Goal: Information Seeking & Learning: Learn about a topic

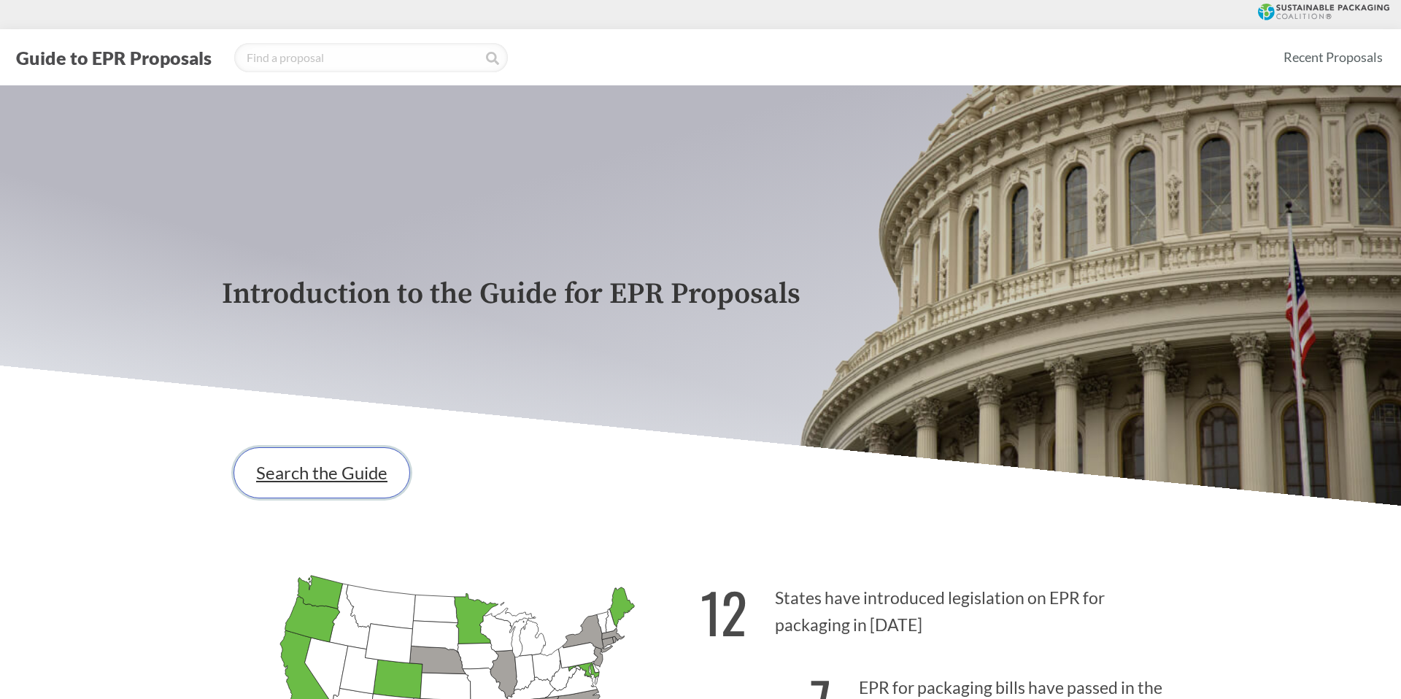
click at [291, 469] on link "Search the Guide" at bounding box center [322, 472] width 177 height 51
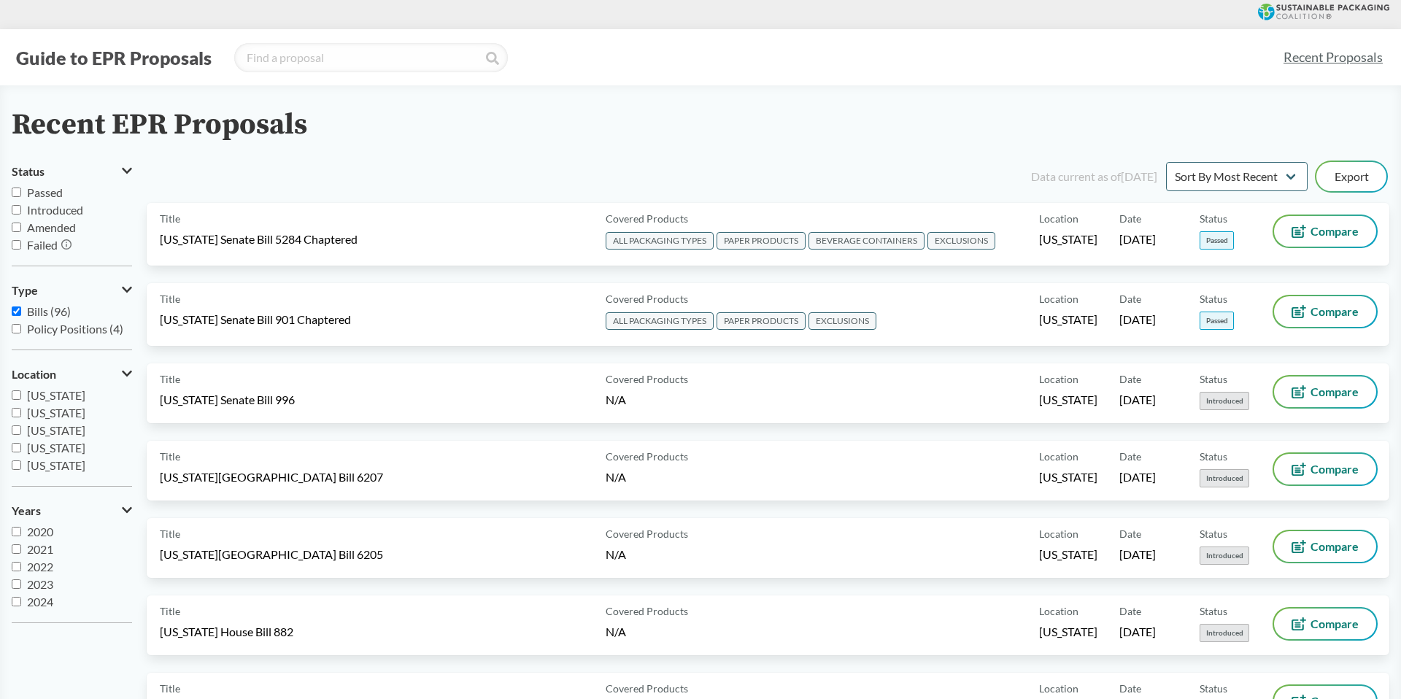
click at [17, 190] on input "Passed" at bounding box center [16, 192] width 9 height 9
checkbox input "true"
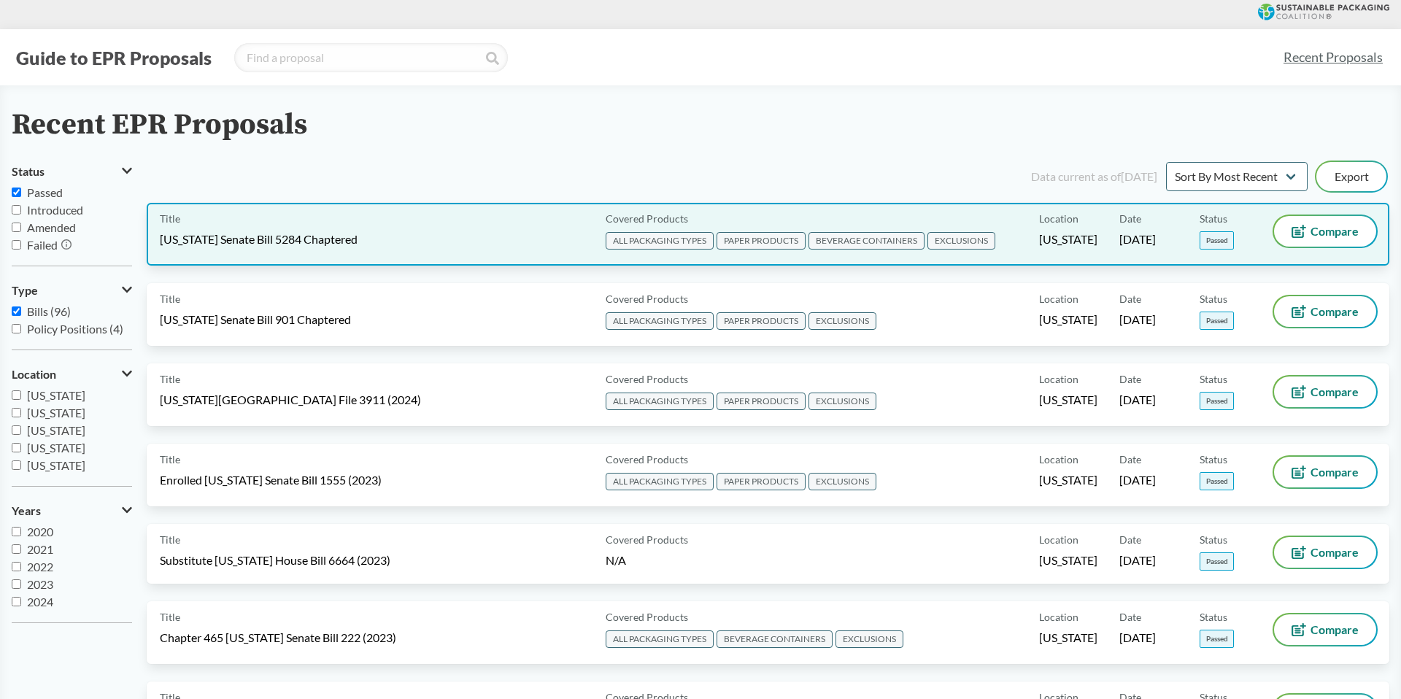
click at [527, 231] on div "Title [US_STATE] Senate Bill 5284 Chaptered" at bounding box center [380, 234] width 440 height 36
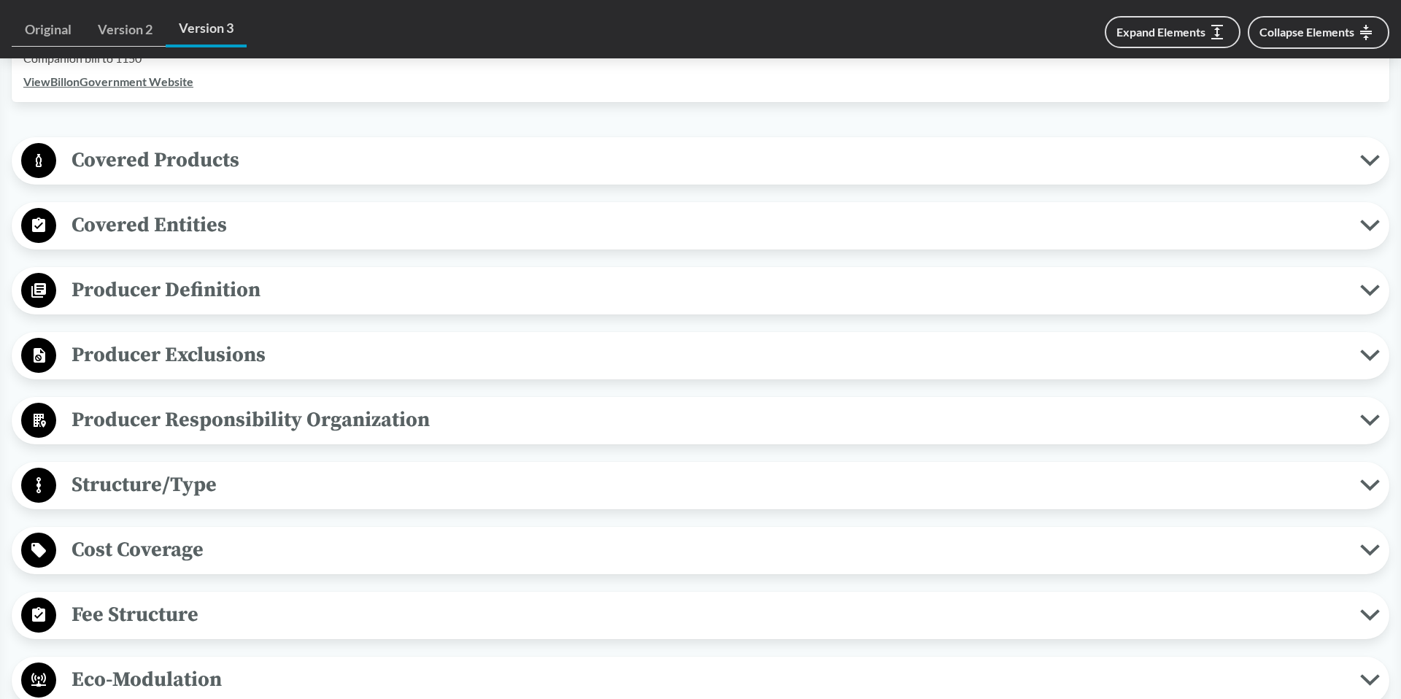
scroll to position [516, 0]
click at [117, 155] on span "Covered Products" at bounding box center [708, 160] width 1304 height 33
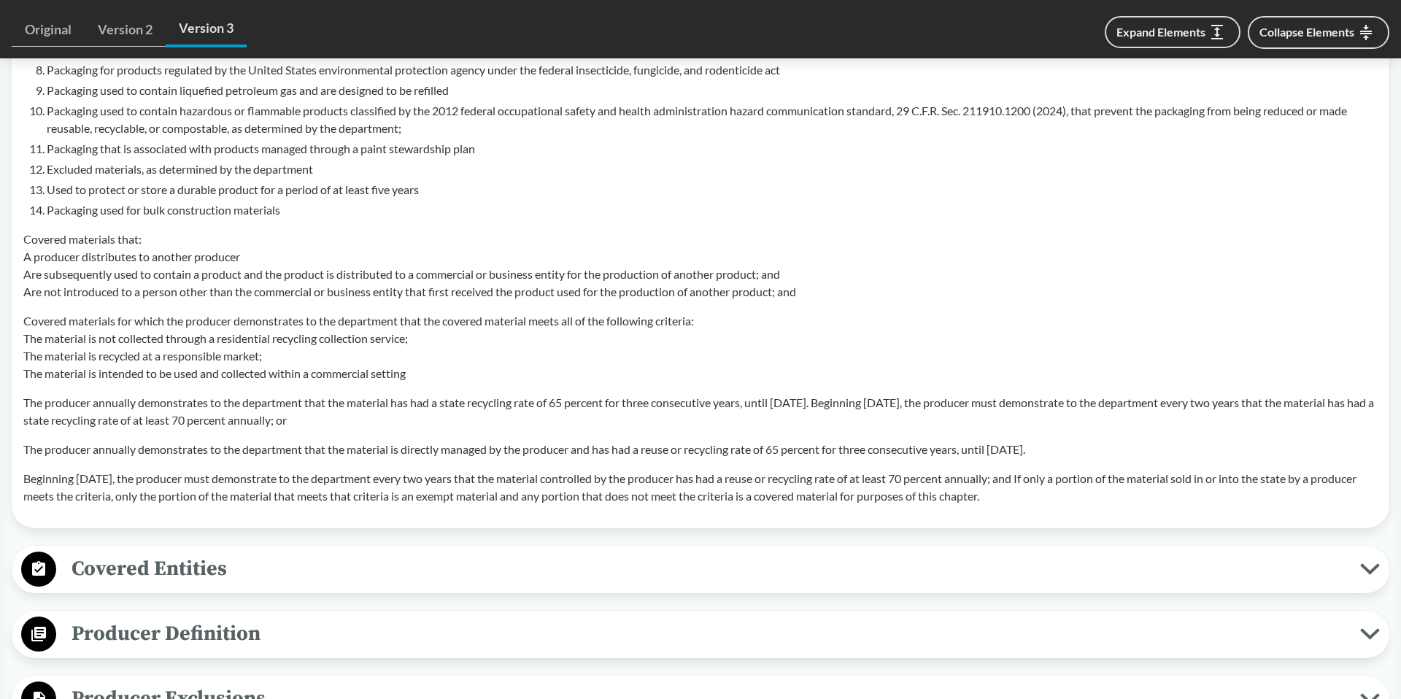
scroll to position [1337, 0]
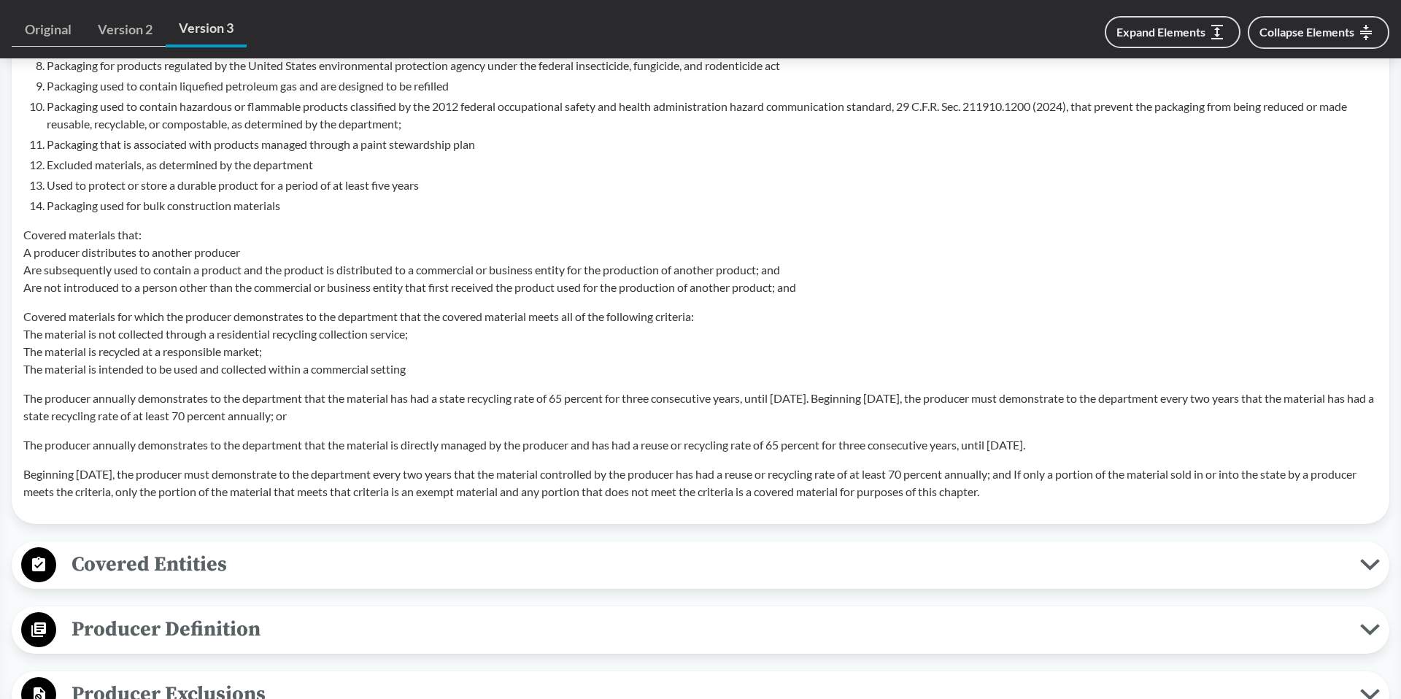
click at [162, 561] on span "Covered Entities" at bounding box center [708, 564] width 1304 height 33
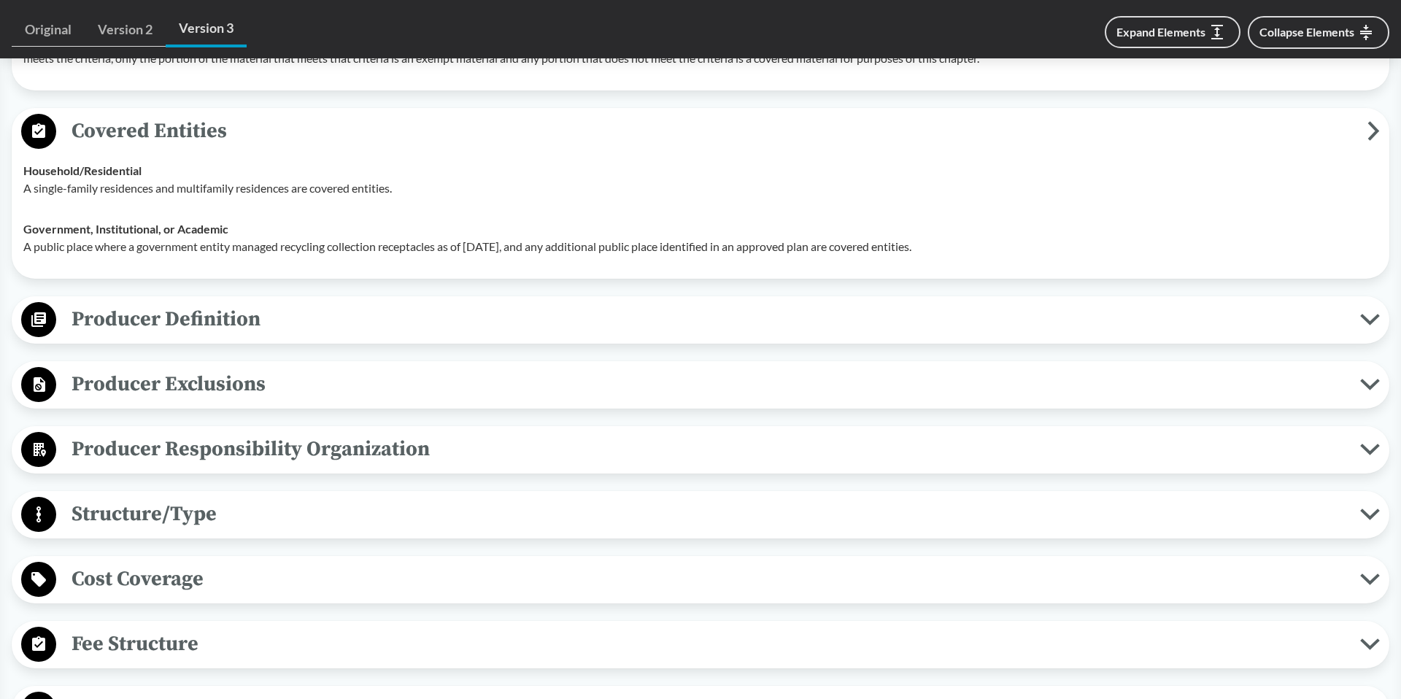
scroll to position [1772, 0]
click at [188, 449] on span "Producer Responsibility Organization" at bounding box center [708, 447] width 1304 height 33
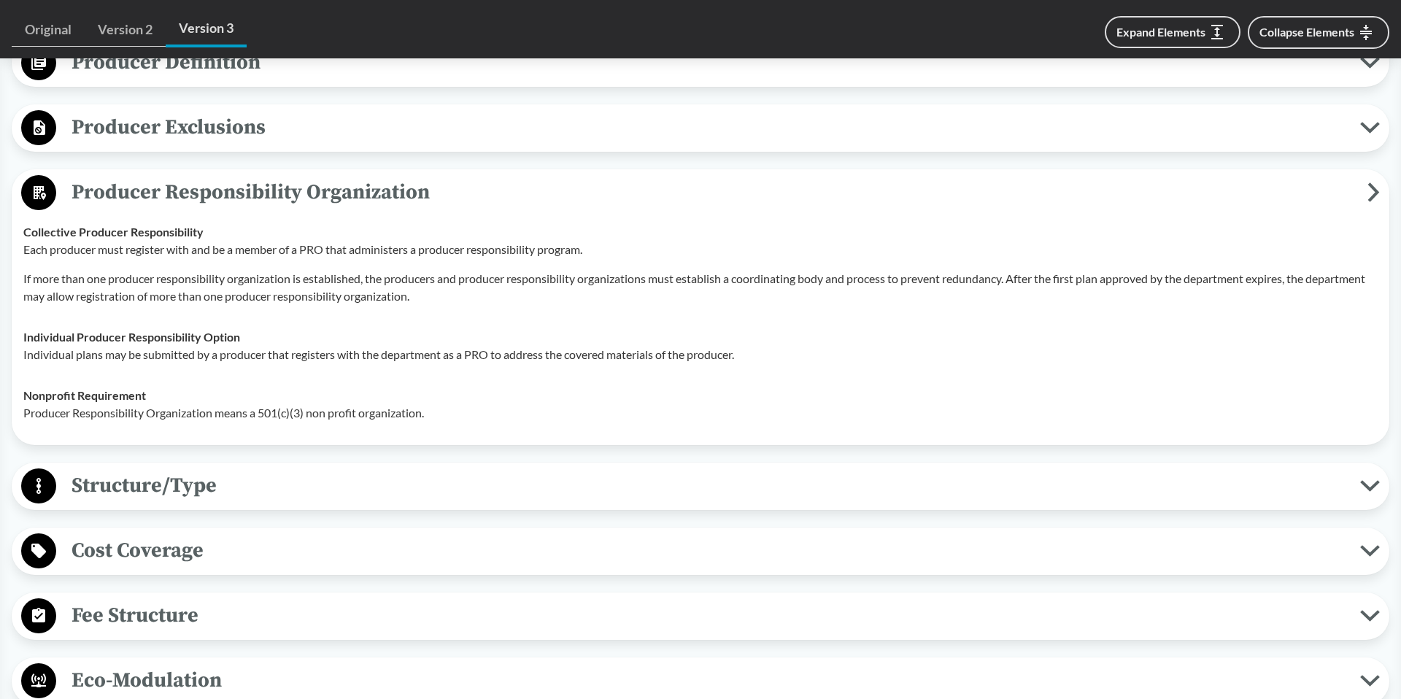
click at [181, 478] on span "Structure/Type" at bounding box center [708, 485] width 1304 height 33
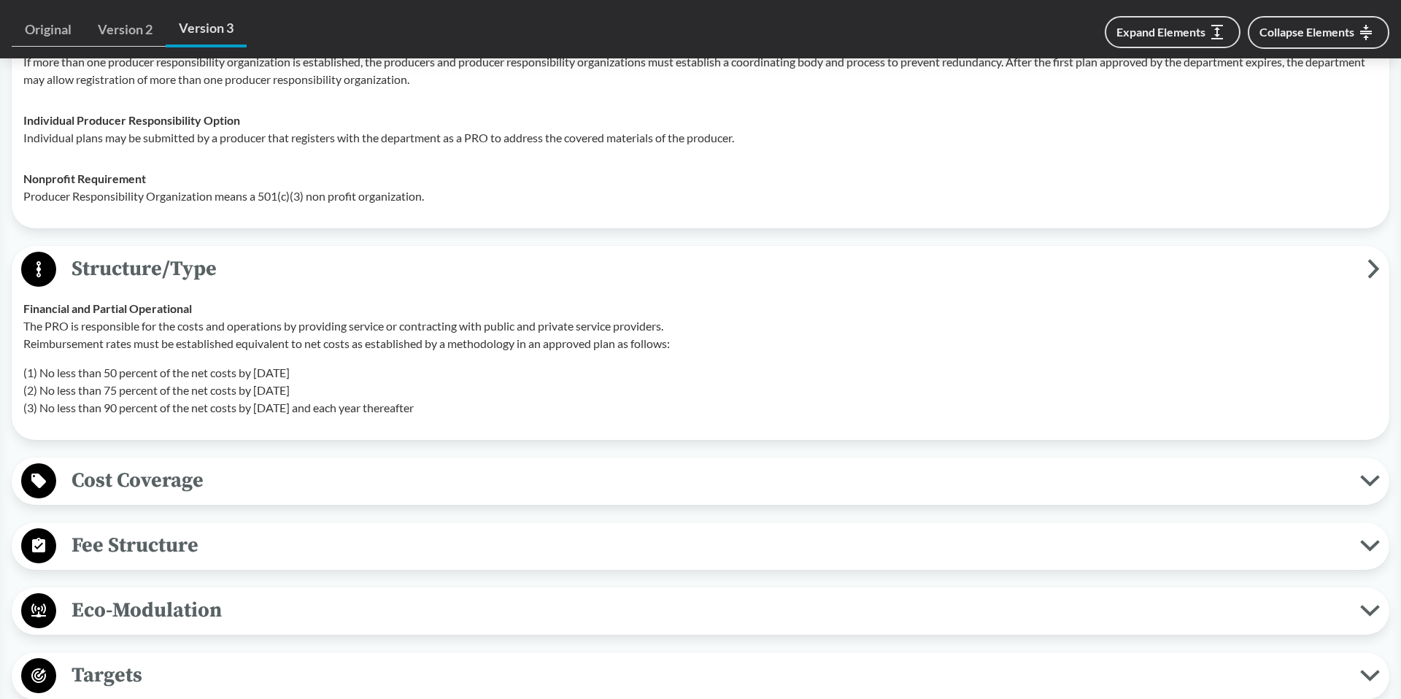
scroll to position [2245, 0]
click at [181, 479] on span "Cost Coverage" at bounding box center [708, 479] width 1304 height 33
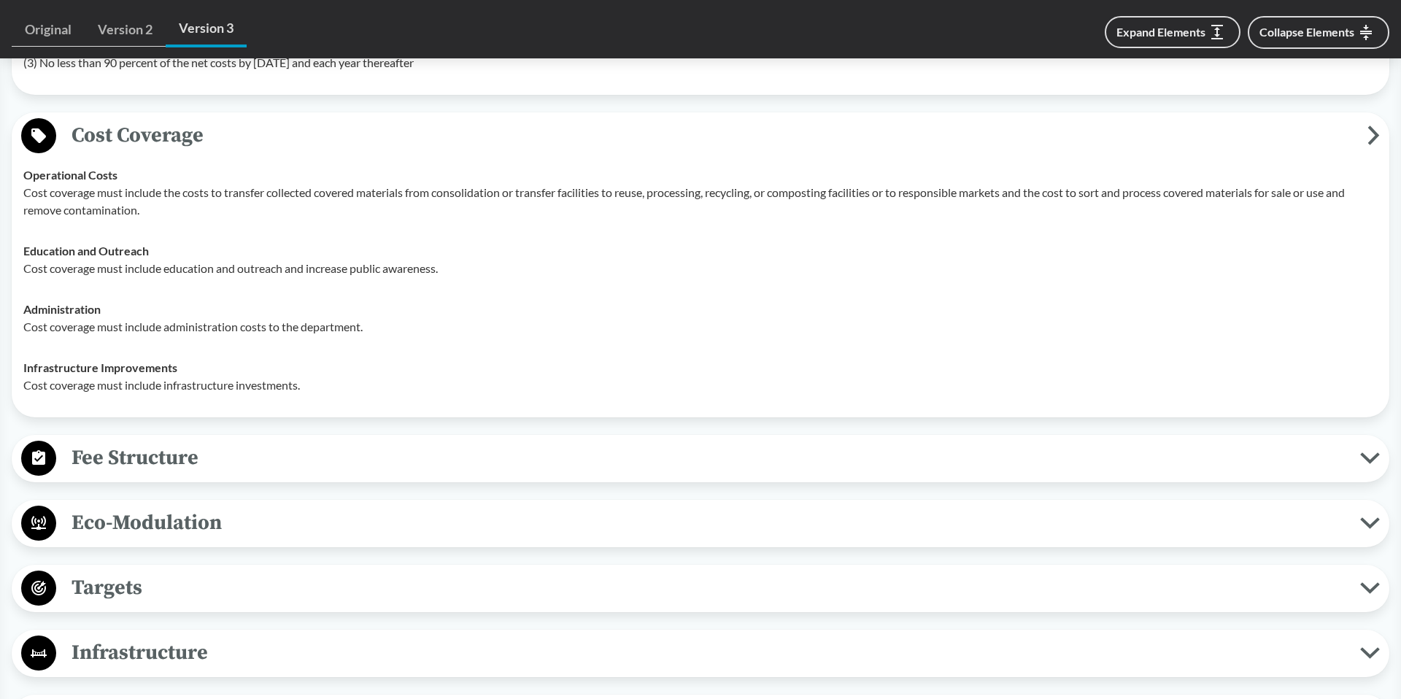
scroll to position [2594, 0]
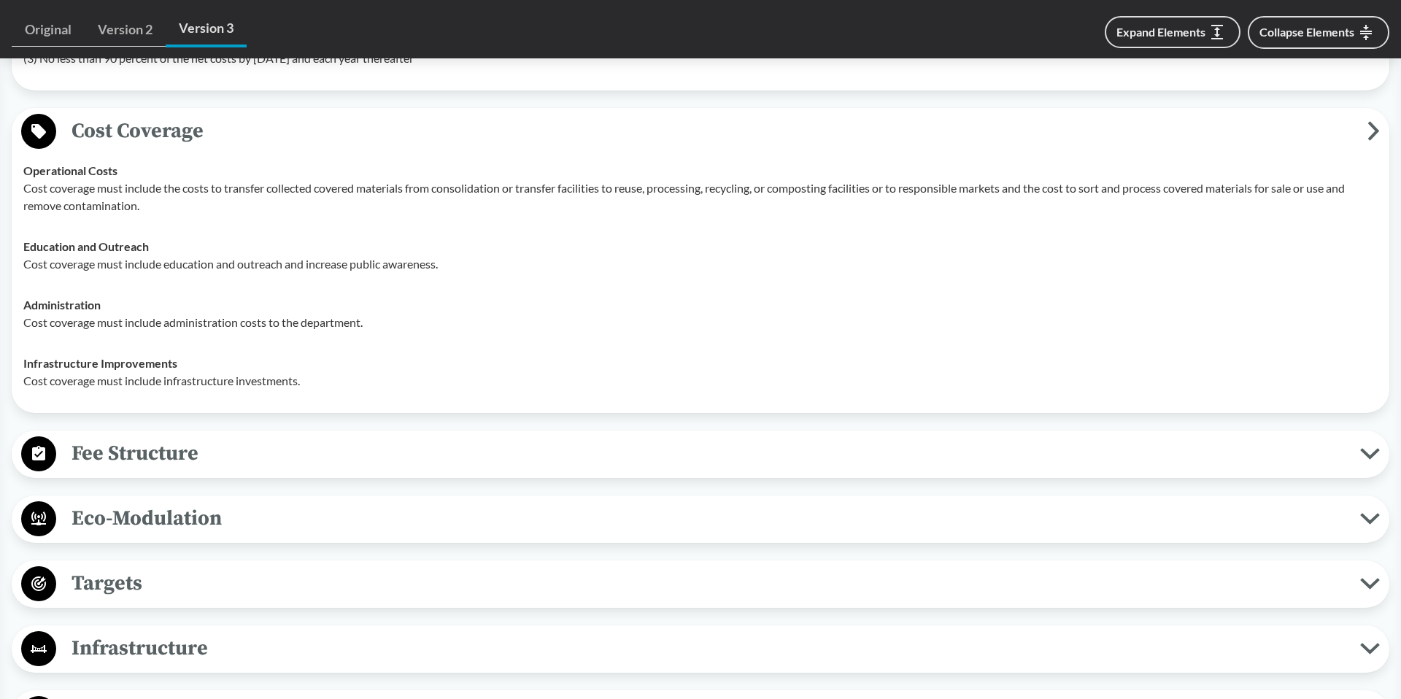
click at [178, 462] on span "Fee Structure" at bounding box center [708, 453] width 1304 height 33
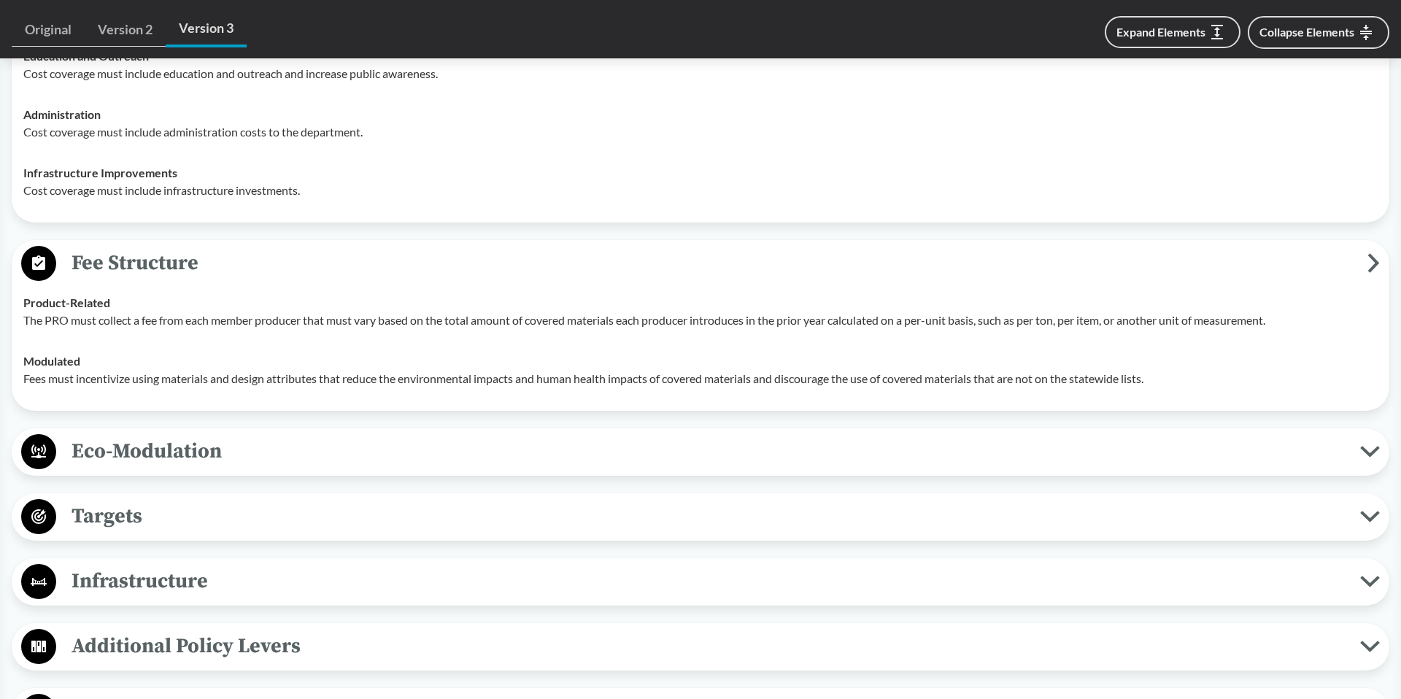
scroll to position [2787, 0]
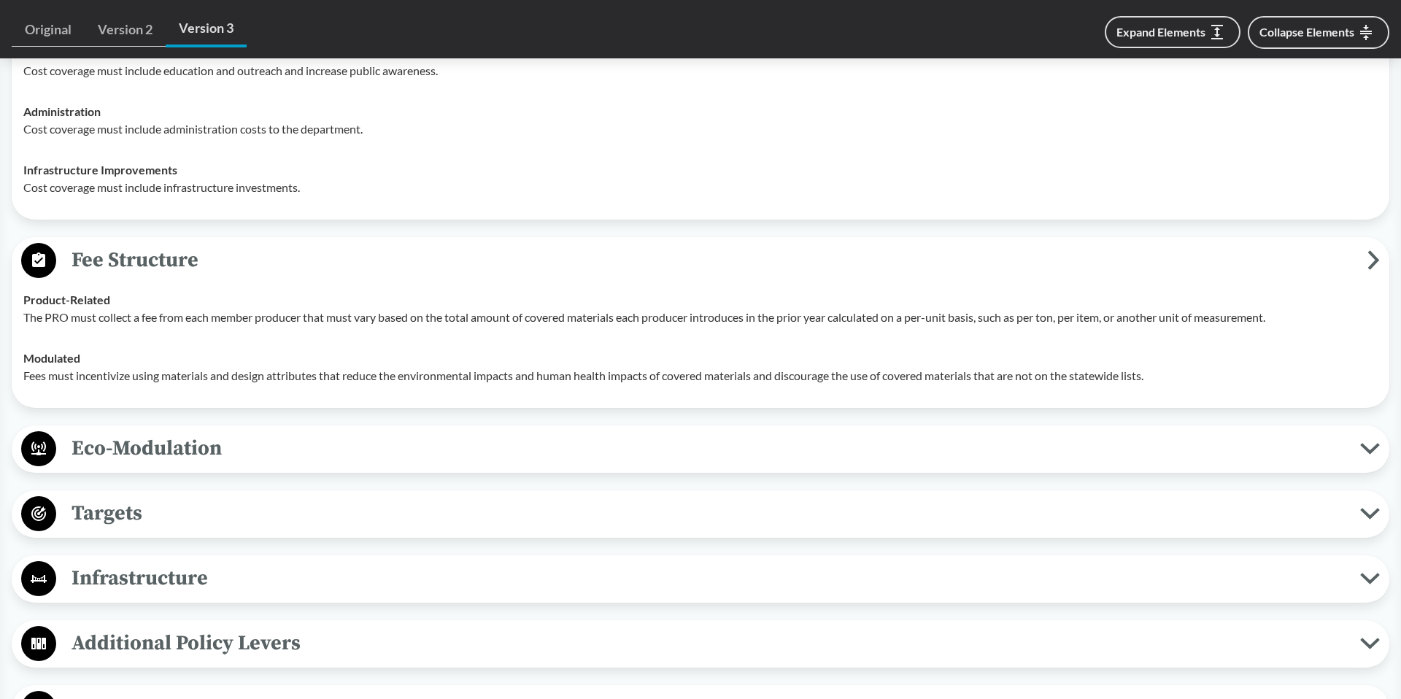
click at [175, 452] on span "Eco-Modulation" at bounding box center [708, 448] width 1304 height 33
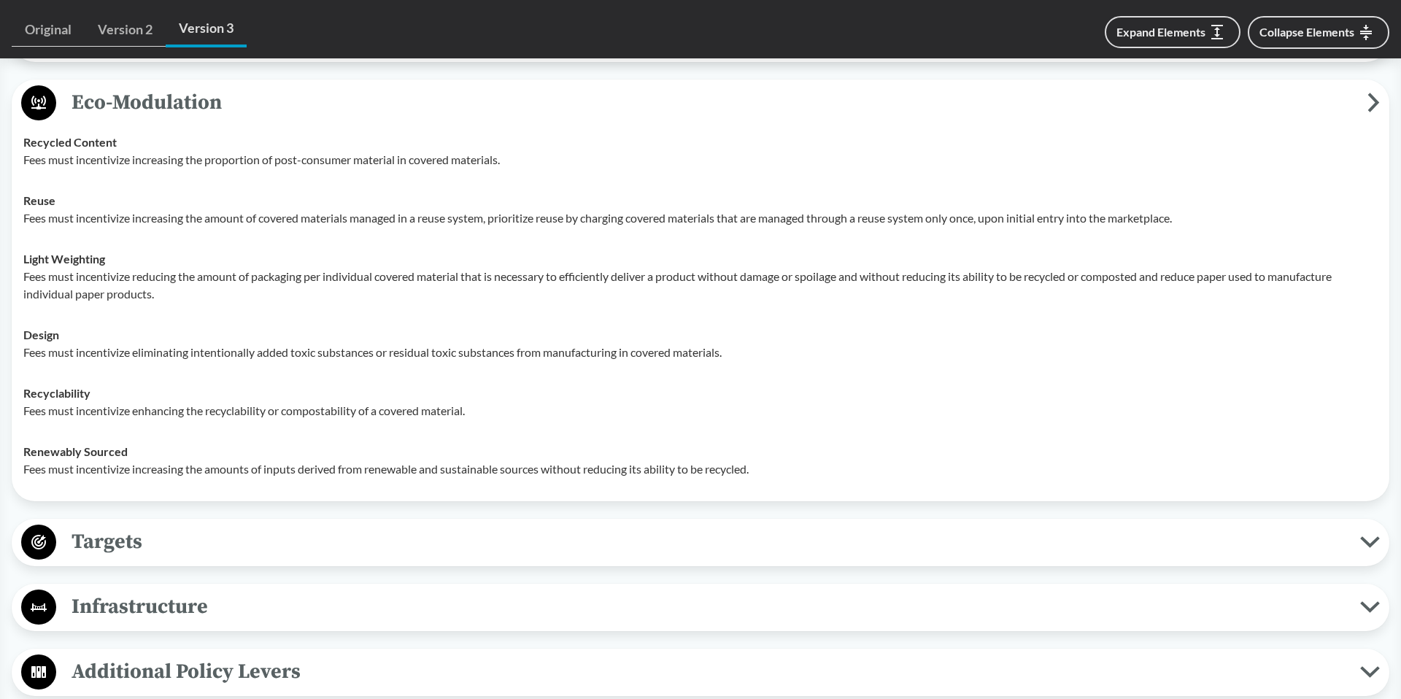
scroll to position [3143, 0]
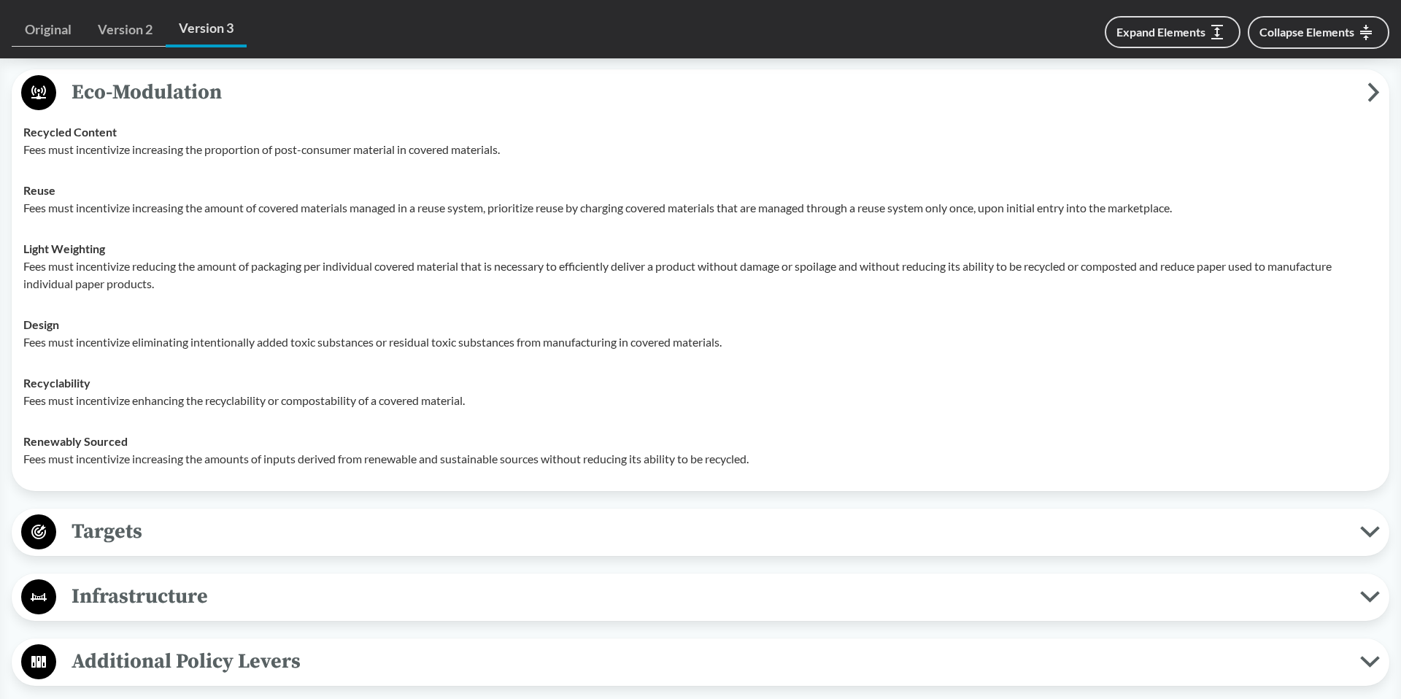
click at [146, 532] on span "Targets" at bounding box center [708, 531] width 1304 height 33
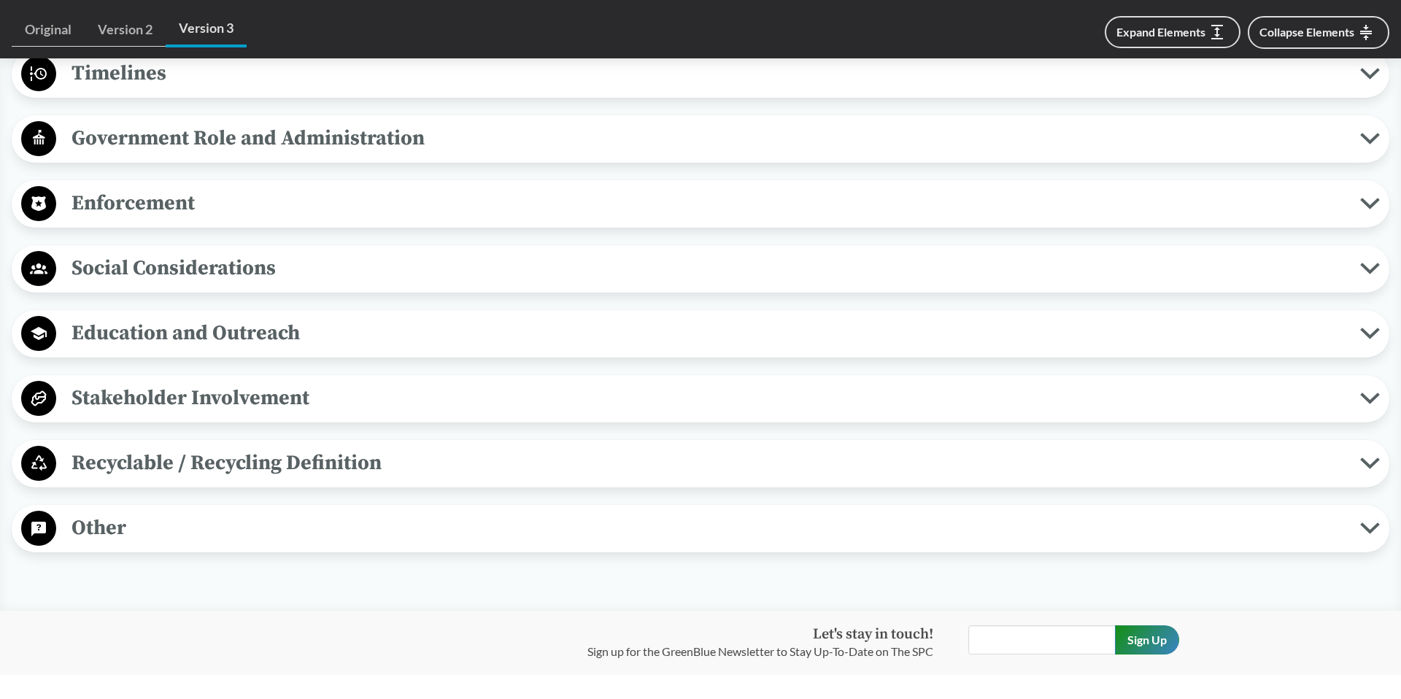
scroll to position [4249, 0]
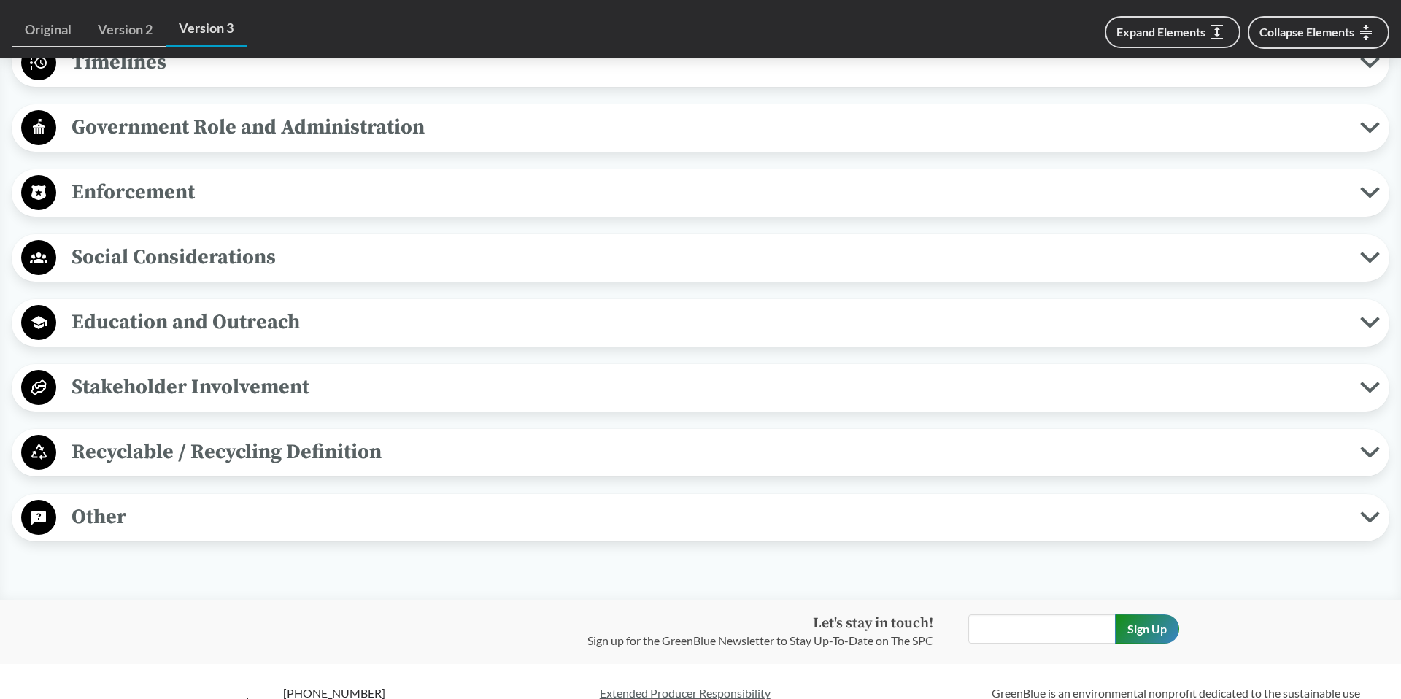
click at [171, 456] on span "Recyclable / Recycling Definition" at bounding box center [708, 452] width 1304 height 33
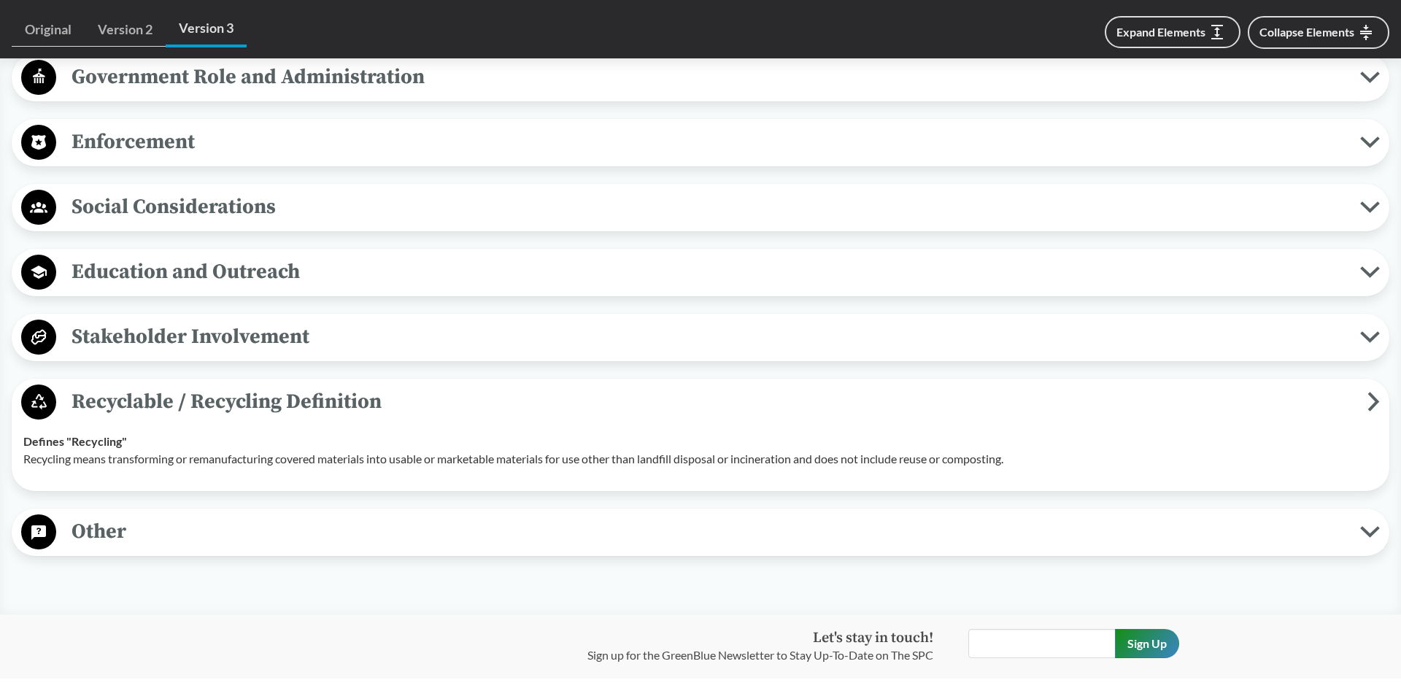
scroll to position [4301, 0]
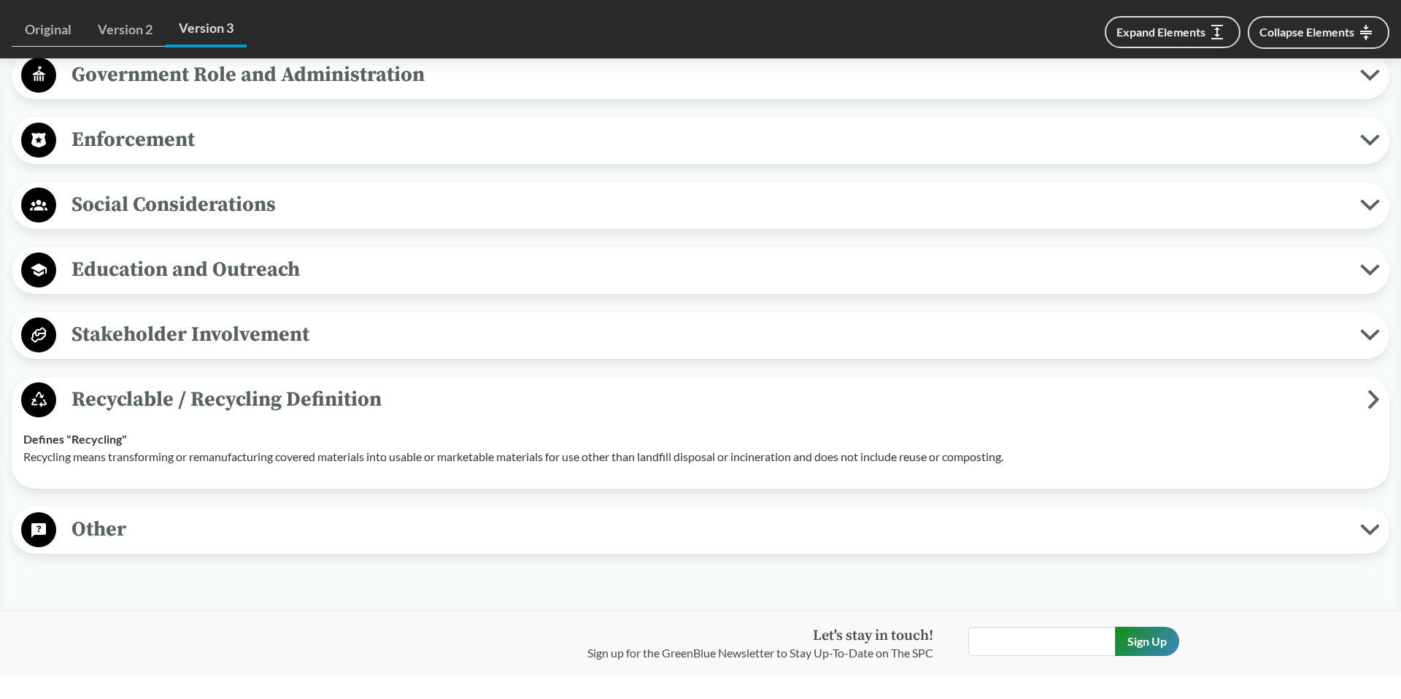
click at [239, 550] on div "Other Antitrust Protections The legislature exempts from state antitrust laws, …" at bounding box center [701, 529] width 1378 height 47
click at [228, 521] on span "Other" at bounding box center [708, 529] width 1304 height 33
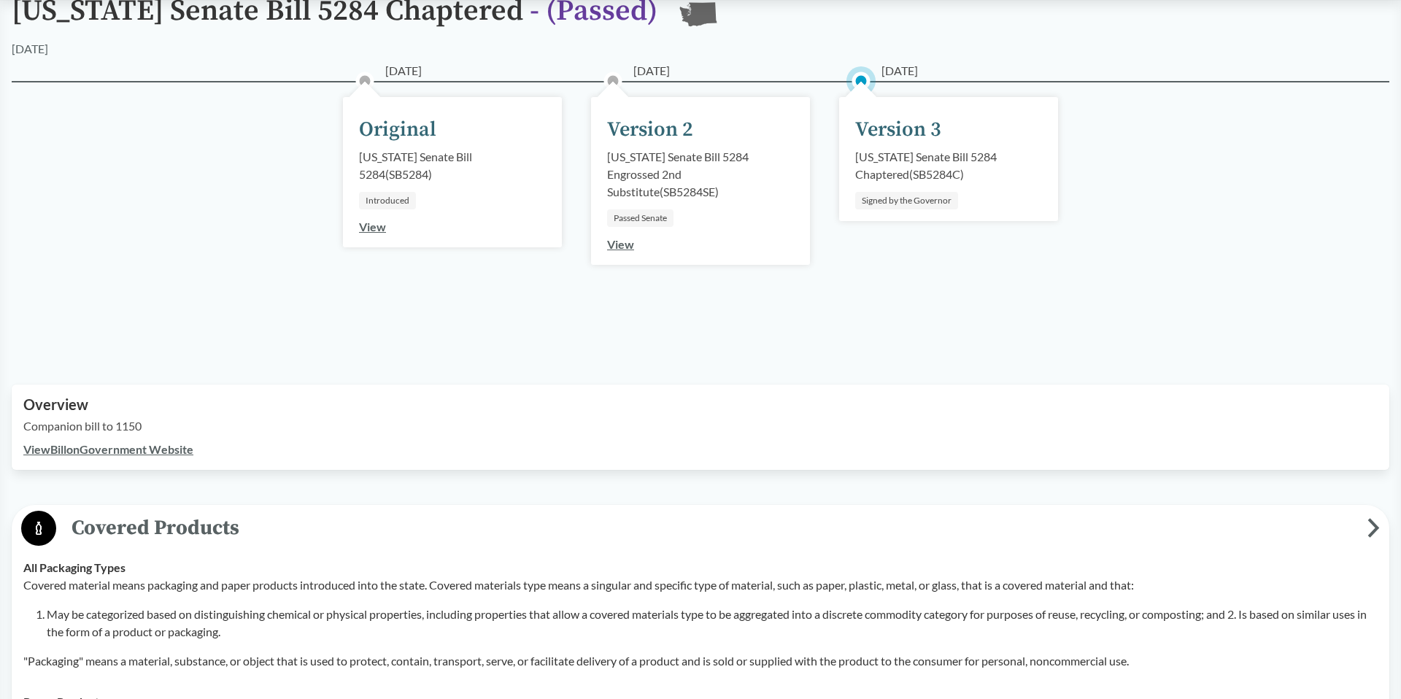
scroll to position [0, 0]
